Goal: Check status

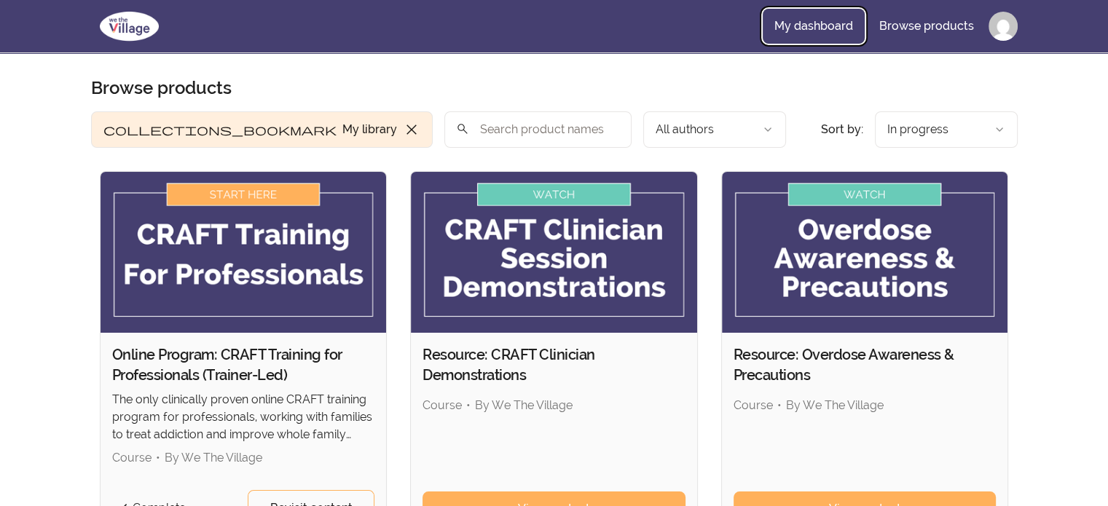
click at [818, 26] on link "My dashboard" at bounding box center [814, 26] width 102 height 35
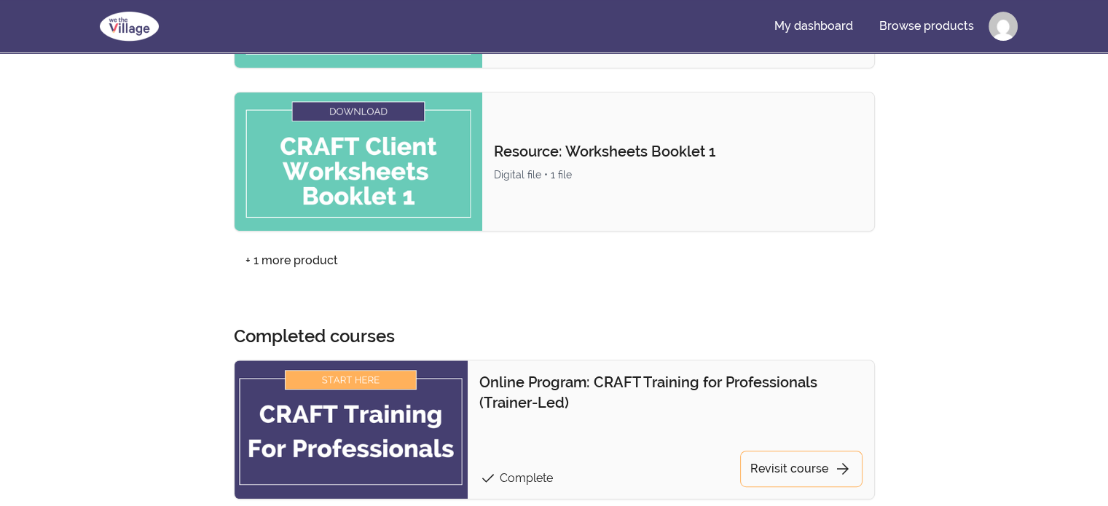
scroll to position [656, 0]
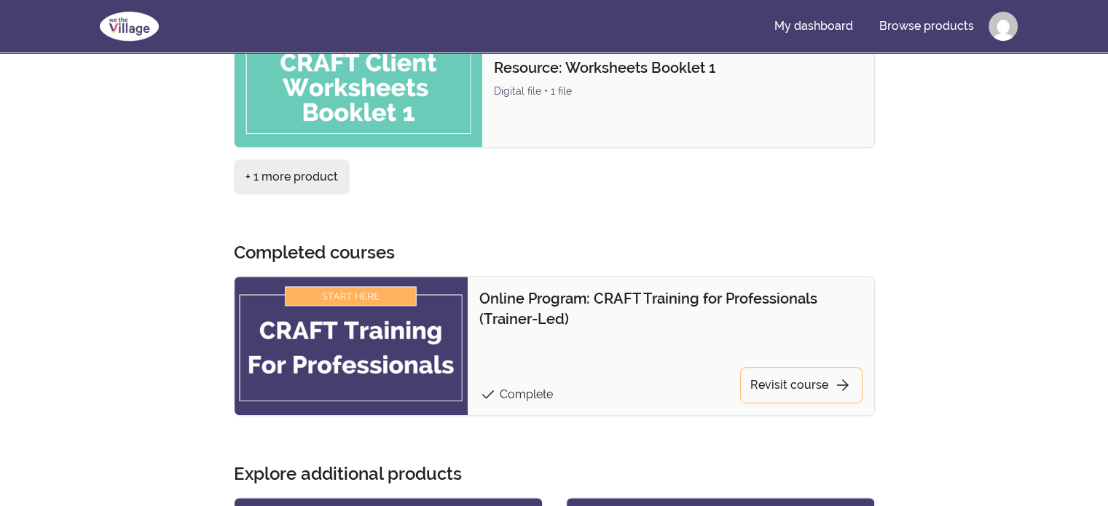
click at [283, 176] on link "+ 1 more product" at bounding box center [292, 177] width 116 height 35
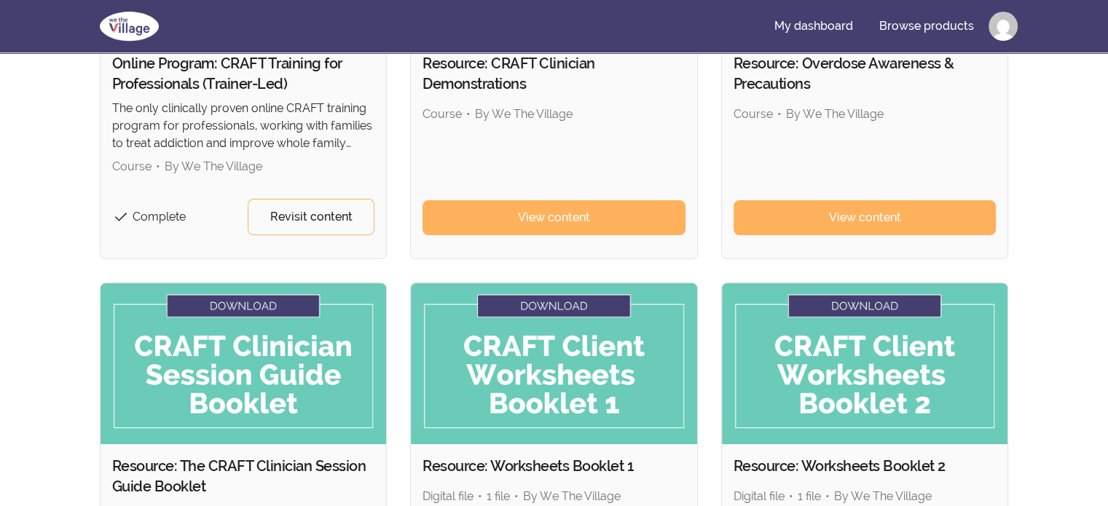
scroll to position [573, 0]
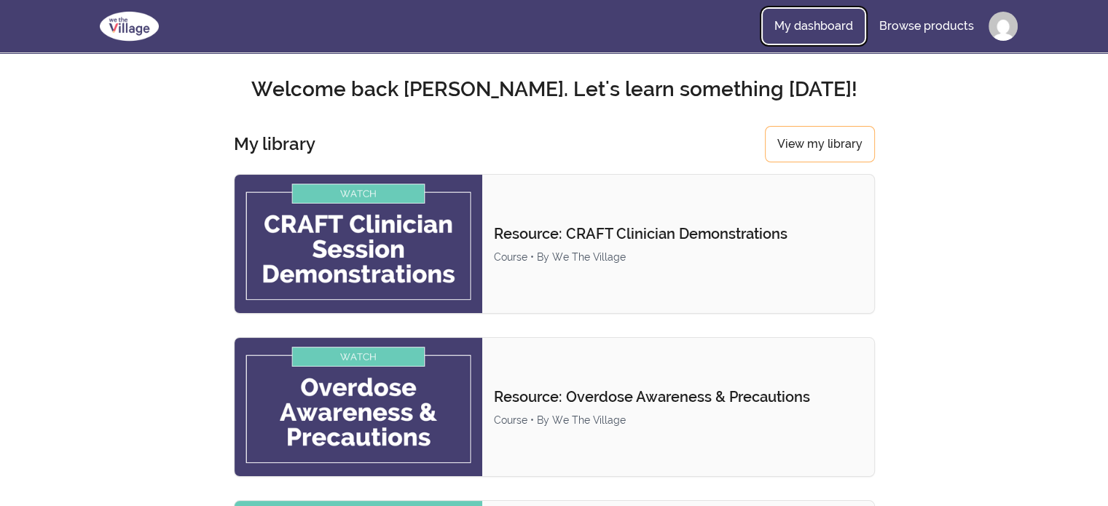
click at [818, 25] on link "My dashboard" at bounding box center [814, 26] width 102 height 35
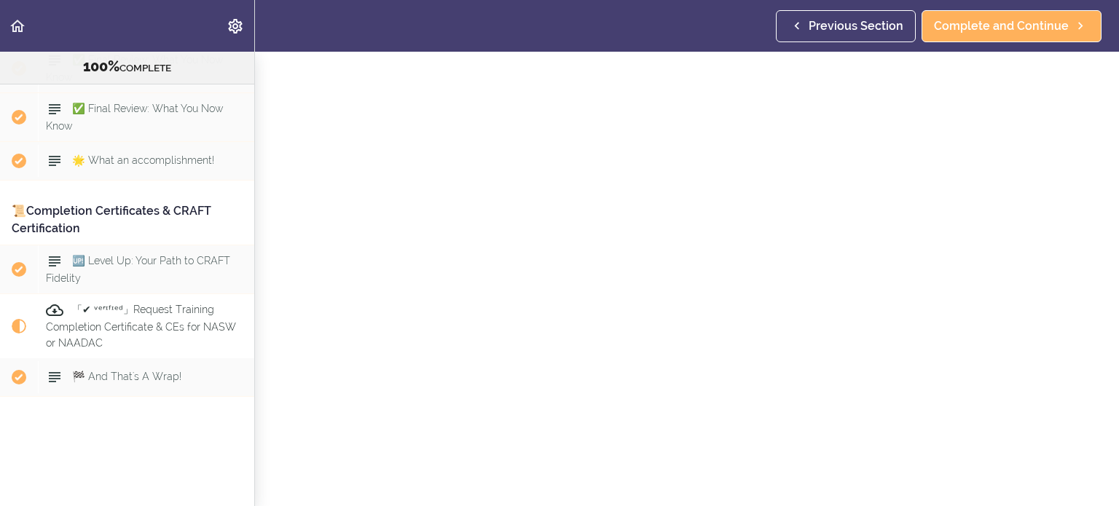
scroll to position [181, 0]
